Goal: Transaction & Acquisition: Obtain resource

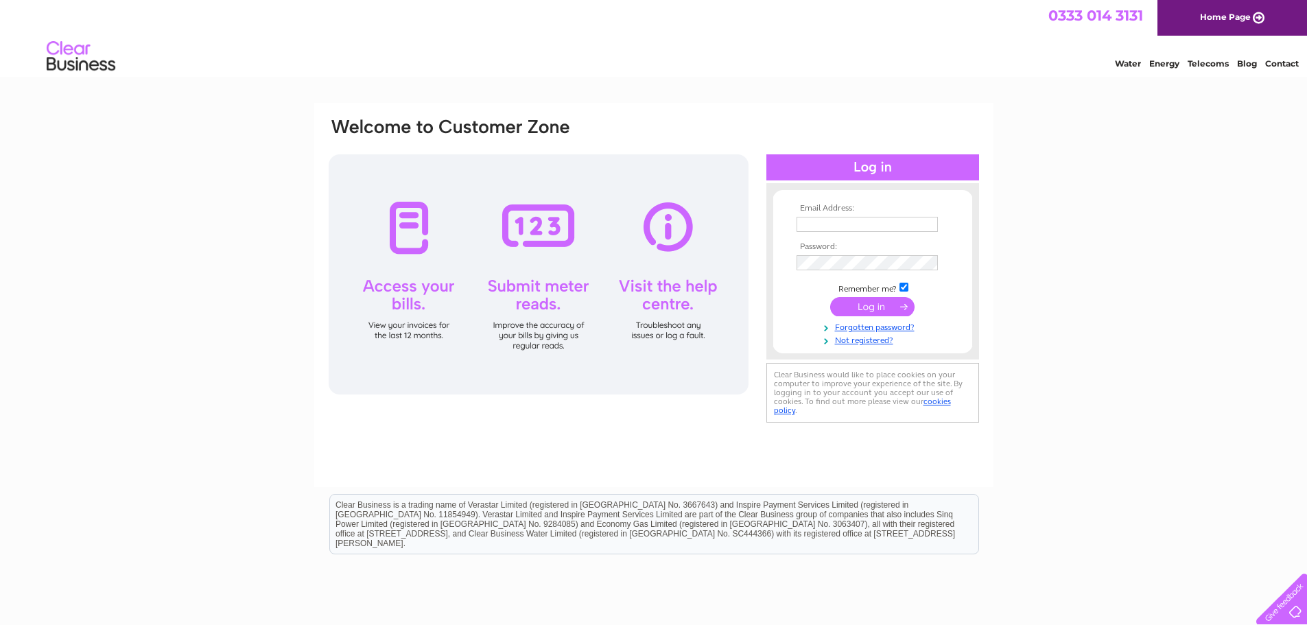
type input "[EMAIL_ADDRESS][DOMAIN_NAME]"
click at [665, 307] on input "submit" at bounding box center [872, 306] width 84 height 19
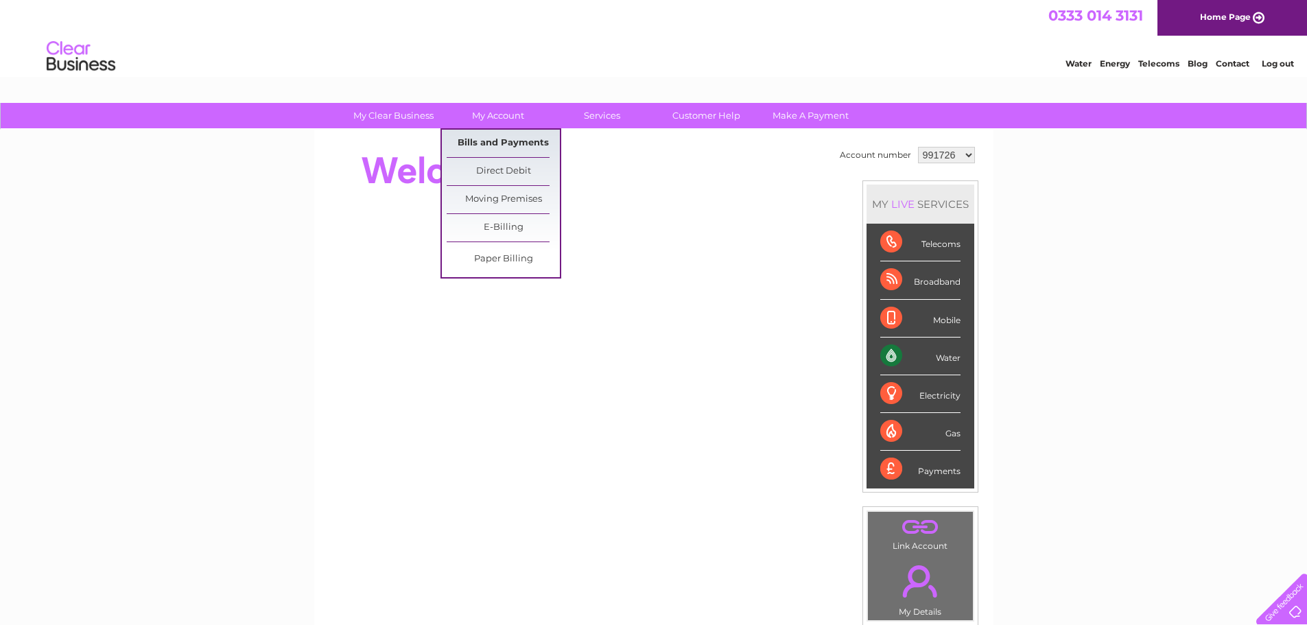
click at [493, 143] on link "Bills and Payments" at bounding box center [503, 143] width 113 height 27
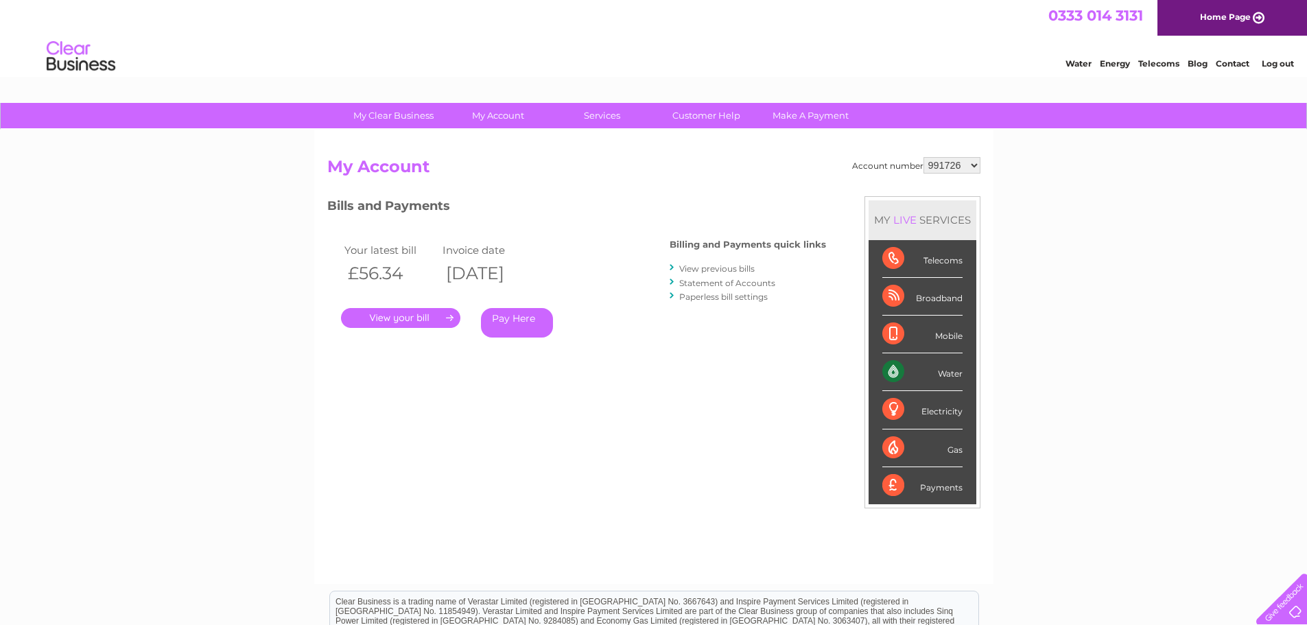
click at [420, 321] on link "." at bounding box center [400, 318] width 119 height 20
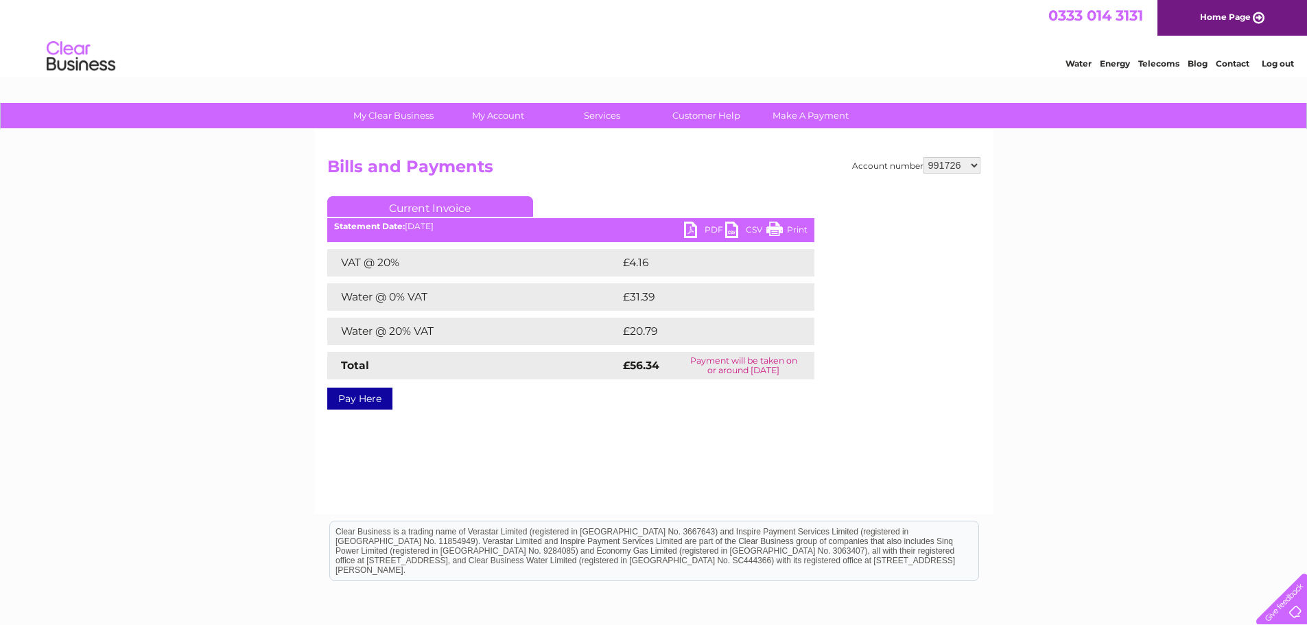
click at [689, 228] on link "PDF" at bounding box center [704, 232] width 41 height 20
